Goal: Information Seeking & Learning: Understand process/instructions

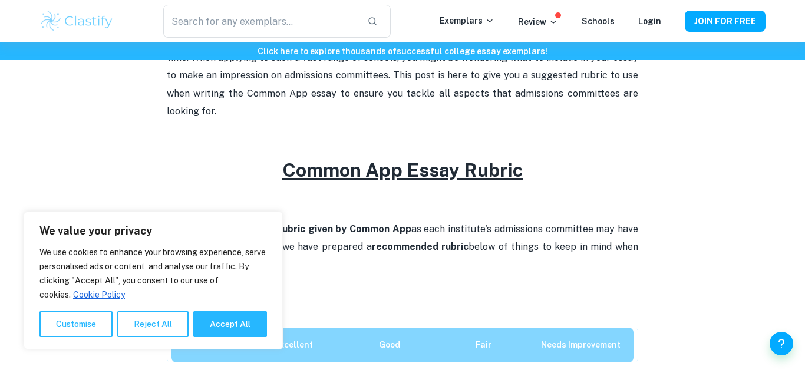
scroll to position [424, 0]
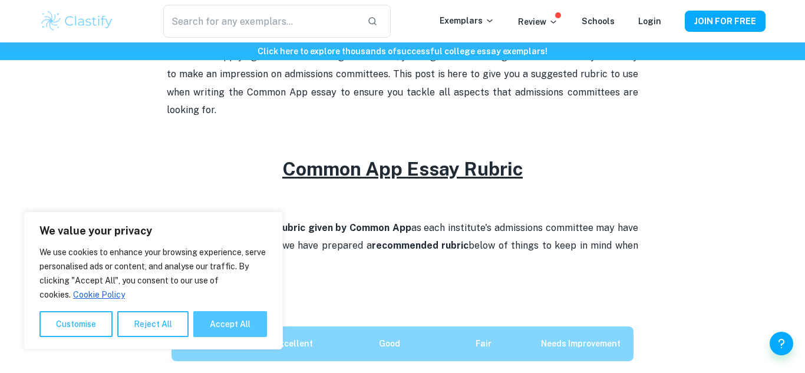
click at [207, 312] on button "Accept All" at bounding box center [230, 324] width 74 height 26
checkbox input "true"
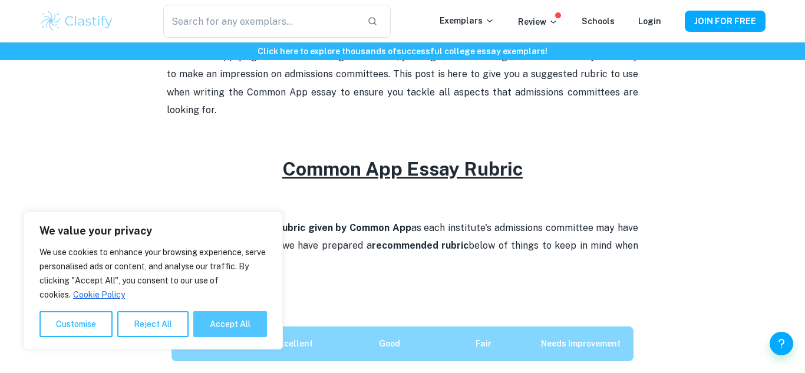
checkbox input "true"
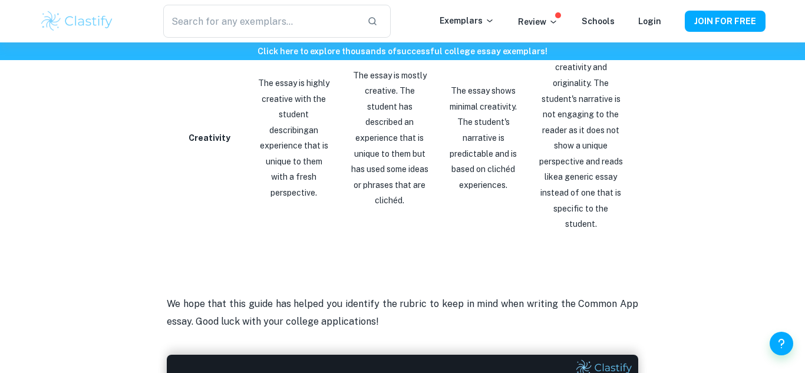
scroll to position [2103, 0]
drag, startPoint x: 638, startPoint y: 182, endPoint x: 226, endPoint y: 113, distance: 418.3
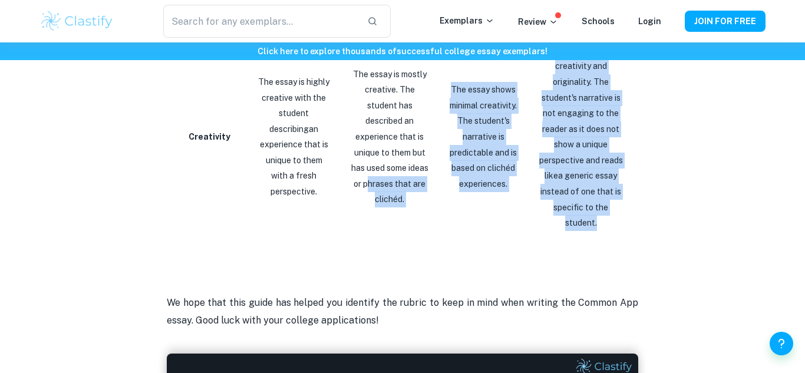
drag, startPoint x: 623, startPoint y: 176, endPoint x: 367, endPoint y: 147, distance: 257.4
click at [367, 147] on tr "Creativity The essay is highly creative with the student describing an experien…" at bounding box center [402, 137] width 471 height 207
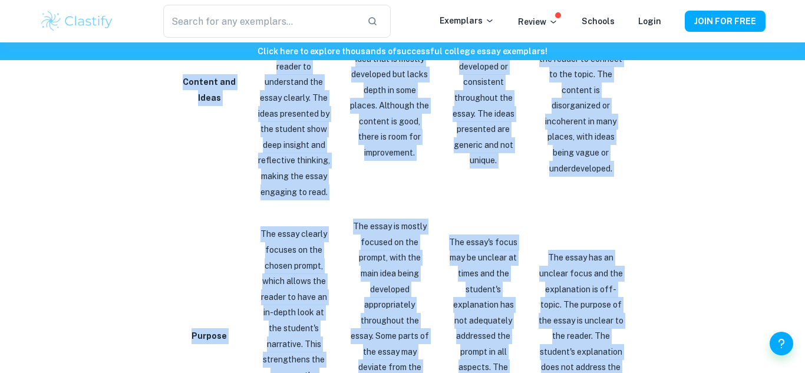
scroll to position [490, 0]
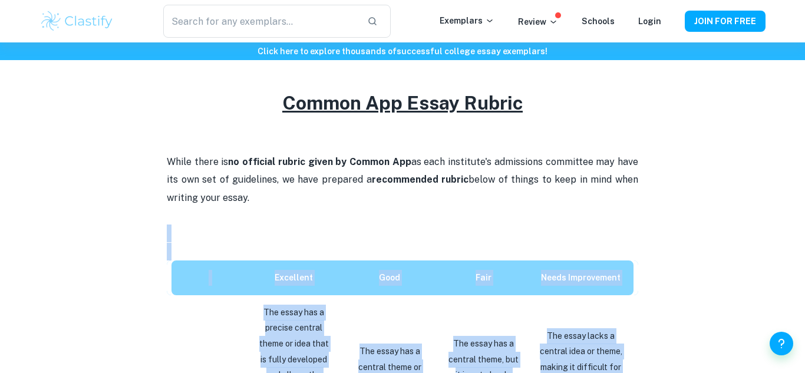
drag, startPoint x: 622, startPoint y: 178, endPoint x: 153, endPoint y: 240, distance: 473.3
copy div "Excellent Good Fair Needs Improvement Content and Ideas The essay has a precise…"
